Goal: Find specific page/section: Find specific page/section

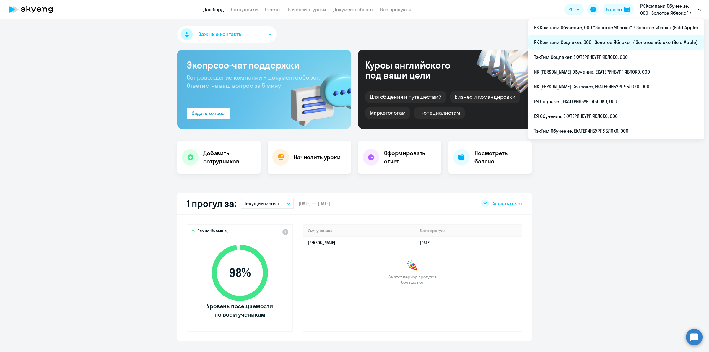
click at [598, 39] on li "РК Компани Соцпакет, ООО "Золотое Яблоко" / Золотое яблоко (Gold Apple)" at bounding box center [617, 42] width 176 height 15
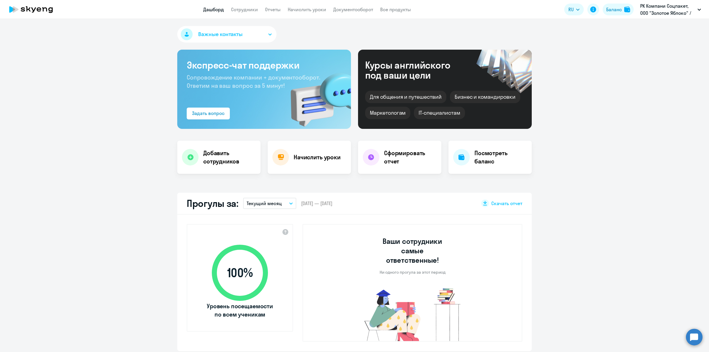
select select "30"
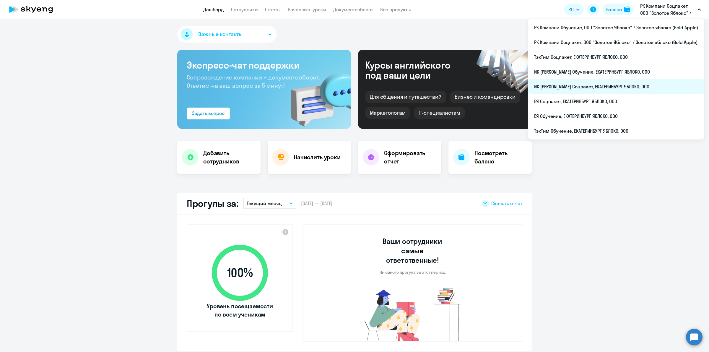
click at [614, 81] on li "ИК [PERSON_NAME] Соцпакет, ЕКАТЕРИНБУРГ ЯБЛОКО, ООО" at bounding box center [617, 86] width 176 height 15
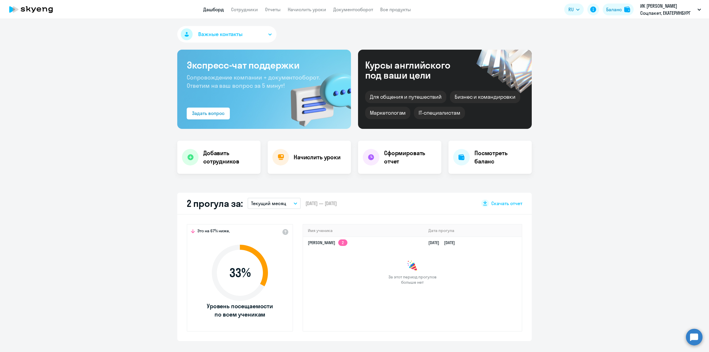
select select "30"
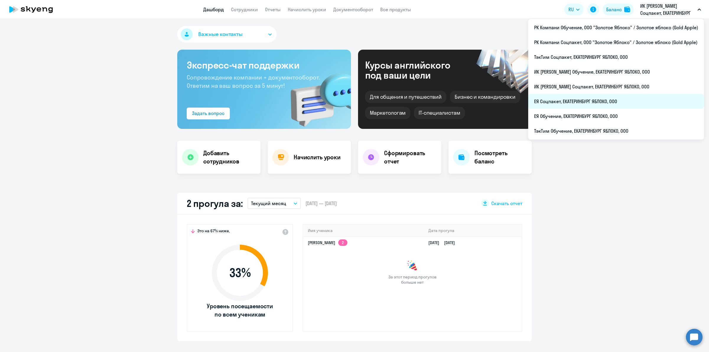
click at [647, 100] on li "ЕЯ Соцпакет, ЕКАТЕРИНБУРГ ЯБЛОКО, ООО" at bounding box center [617, 101] width 176 height 15
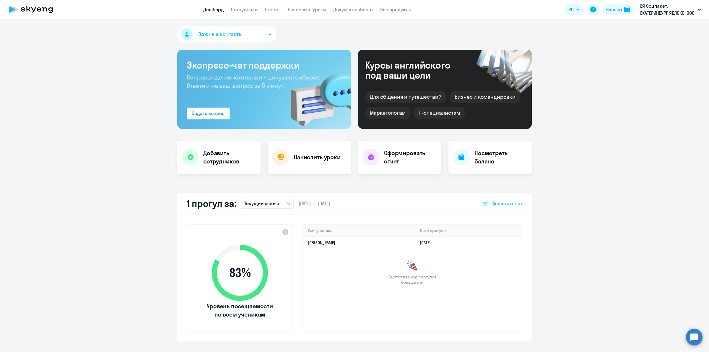
select select "30"
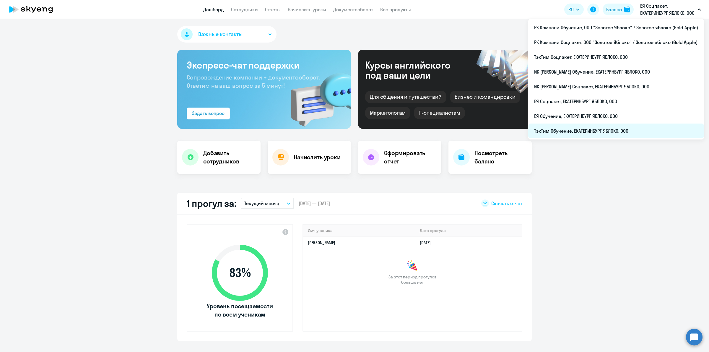
click at [583, 128] on li "ТэкТим Обучение, ЕКАТЕРИНБУРГ ЯБЛОКО, ООО" at bounding box center [617, 131] width 176 height 15
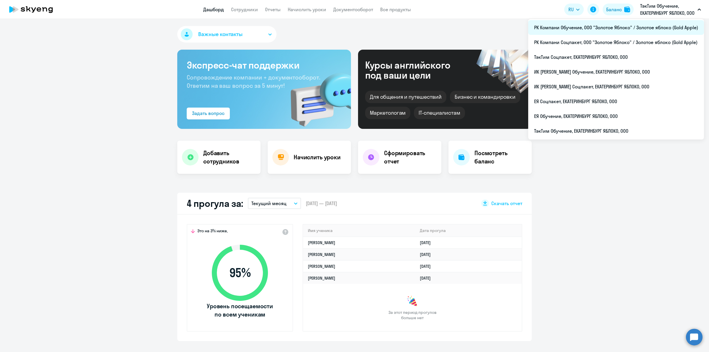
click at [636, 29] on li "РК Компани Обучение, ООО "Золотое Яблоко" / Золотое яблоко (Gold Apple)" at bounding box center [617, 27] width 176 height 15
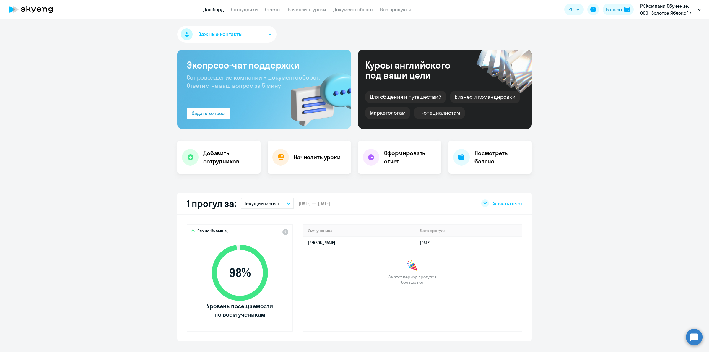
click at [237, 13] on app-header "Дашборд Сотрудники Отчеты Начислить уроки Документооборот Все продукты Дашборд …" at bounding box center [354, 9] width 709 height 19
click at [245, 9] on link "Сотрудники" at bounding box center [244, 10] width 27 height 6
select select "30"
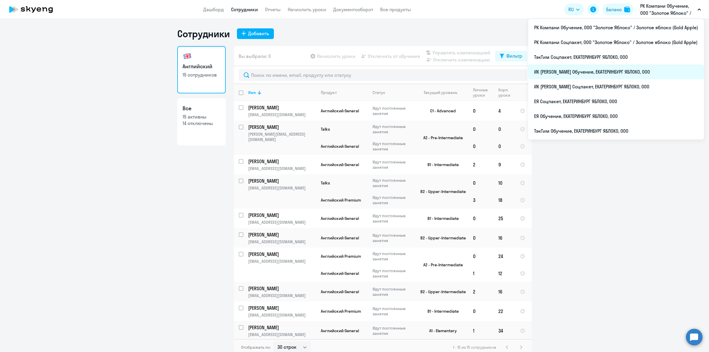
click at [648, 67] on li "ИК [PERSON_NAME] Обучение, ЕКАТЕРИНБУРГ ЯБЛОКО, ООО" at bounding box center [617, 71] width 176 height 15
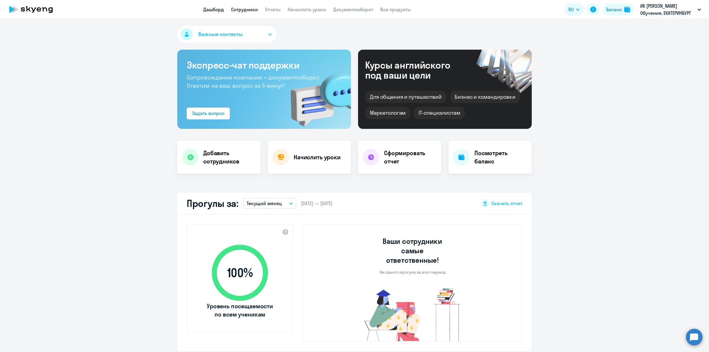
click at [249, 11] on link "Сотрудники" at bounding box center [244, 10] width 27 height 6
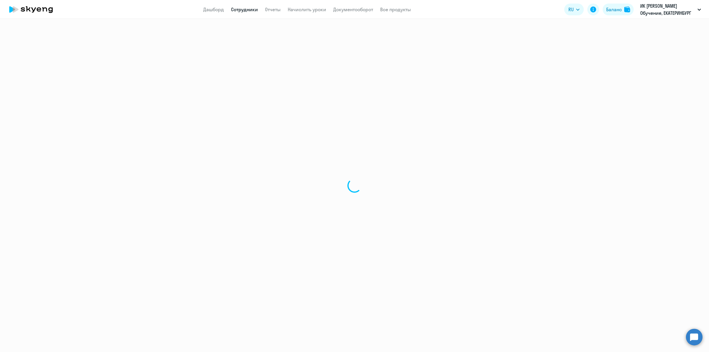
select select "30"
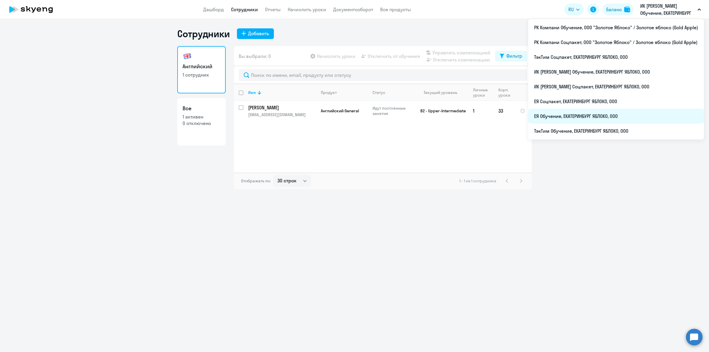
click at [624, 118] on li "ЕЯ Обучение, ЕКАТЕРИНБУРГ ЯБЛОКО, ООО" at bounding box center [617, 116] width 176 height 15
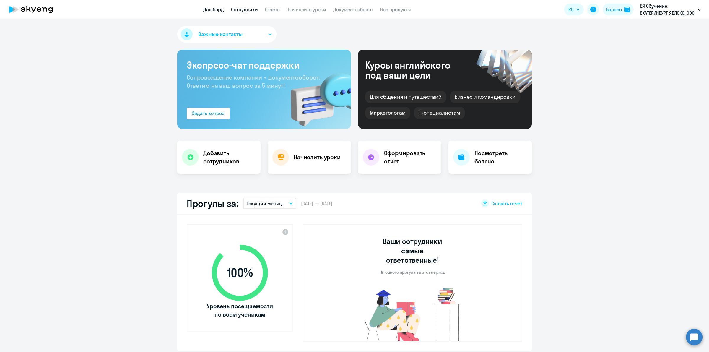
click at [253, 12] on link "Сотрудники" at bounding box center [244, 10] width 27 height 6
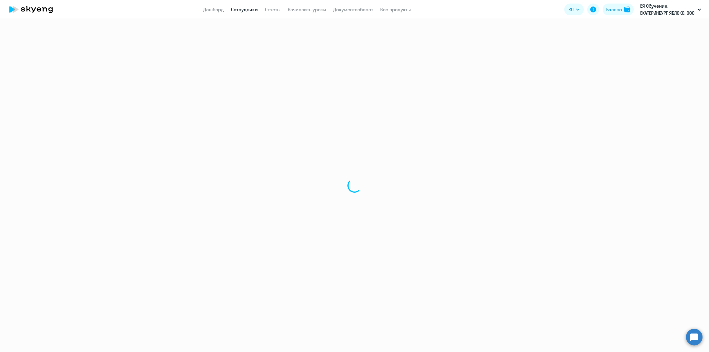
select select "30"
